Goal: Task Accomplishment & Management: Manage account settings

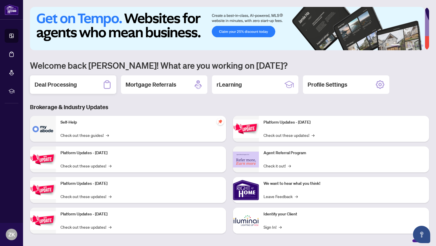
click at [56, 83] on h2 "Deal Processing" at bounding box center [56, 84] width 42 height 8
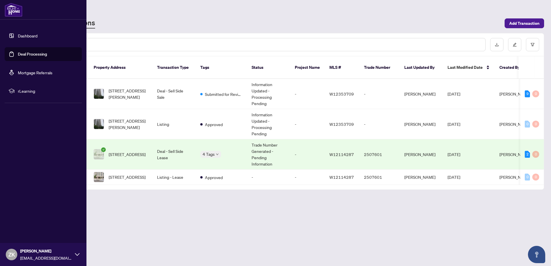
click at [9, 245] on span "ZK" at bounding box center [11, 255] width 7 height 8
click at [20, 220] on span "Logout" at bounding box center [23, 220] width 13 height 9
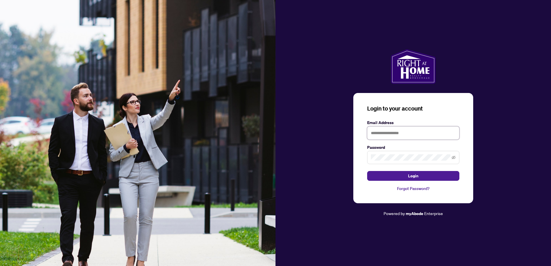
type input "**********"
